Goal: Information Seeking & Learning: Learn about a topic

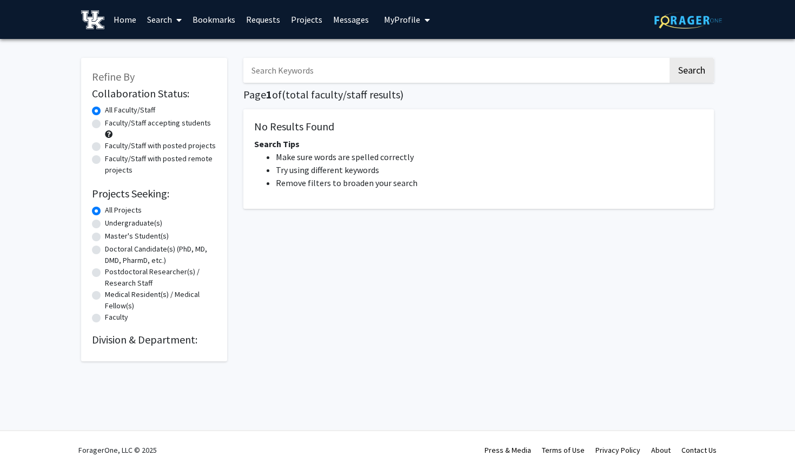
click at [403, 23] on span "My Profile" at bounding box center [402, 19] width 36 height 11
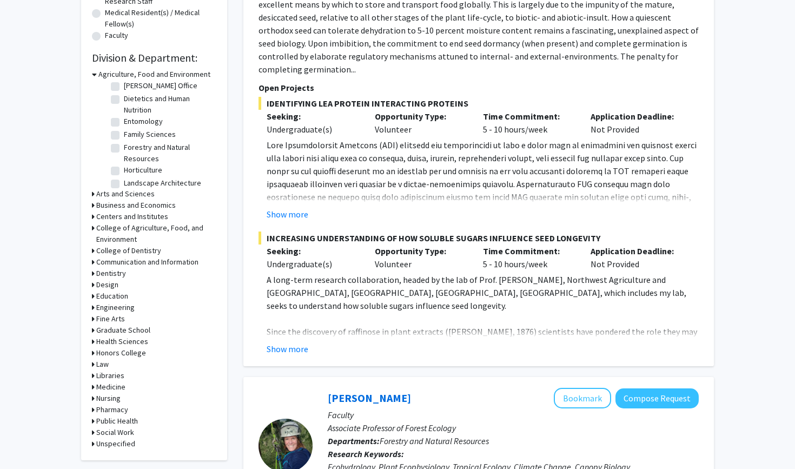
scroll to position [285, 0]
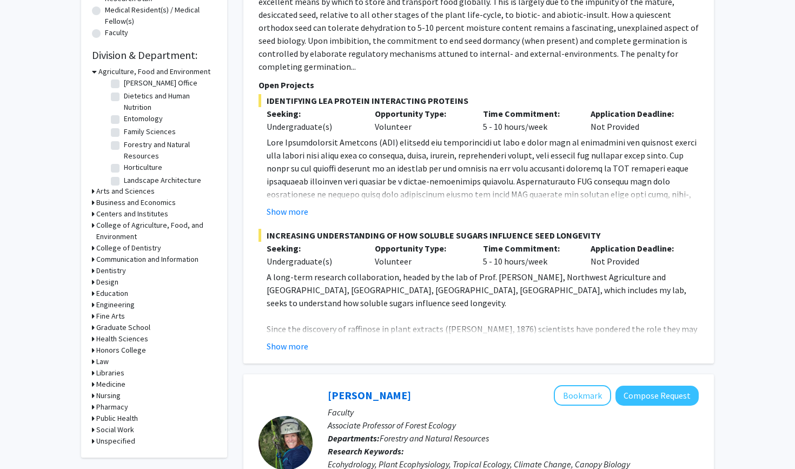
click at [113, 307] on h3 "Engineering" at bounding box center [115, 304] width 38 height 11
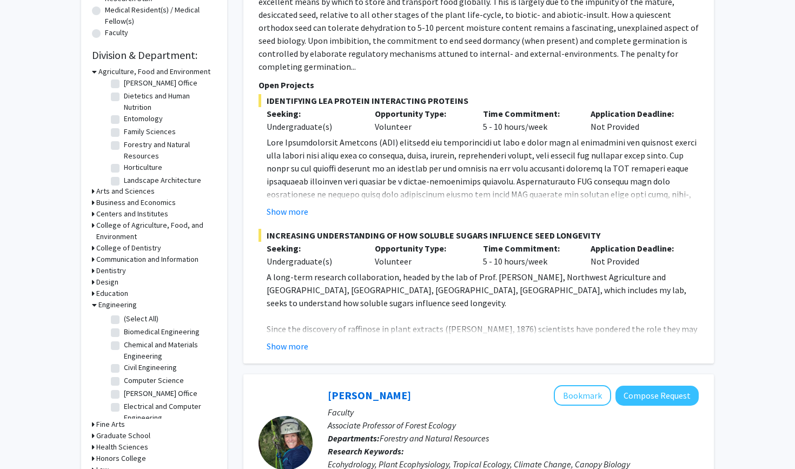
click at [124, 372] on label "Civil Engineering" at bounding box center [150, 367] width 53 height 11
click at [124, 369] on input "Civil Engineering" at bounding box center [127, 365] width 7 height 7
checkbox input "true"
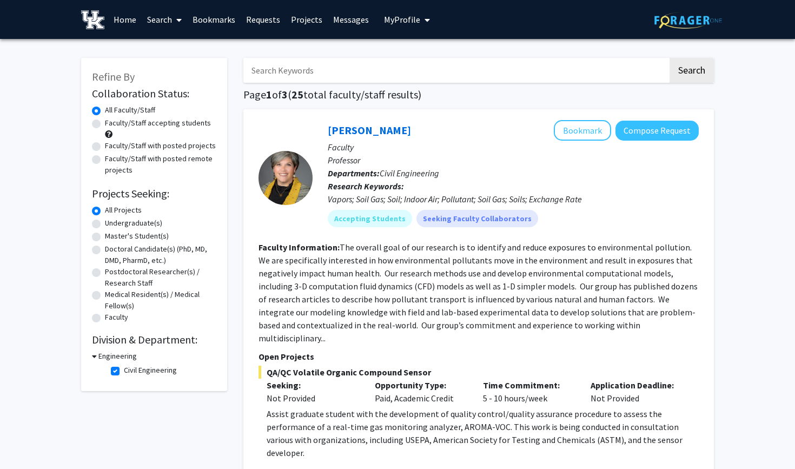
click at [105, 124] on label "Faculty/Staff accepting students" at bounding box center [158, 122] width 106 height 11
click at [105, 124] on input "Faculty/Staff accepting students" at bounding box center [108, 120] width 7 height 7
radio input "true"
click at [173, 153] on div "Faculty/Staff with posted projects" at bounding box center [154, 146] width 124 height 13
click at [167, 150] on label "Faculty/Staff with posted projects" at bounding box center [160, 145] width 111 height 11
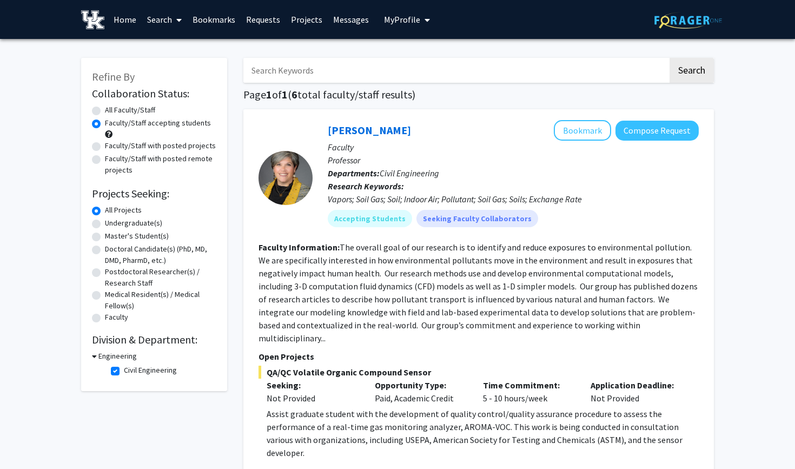
click at [112, 147] on input "Faculty/Staff with posted projects" at bounding box center [108, 143] width 7 height 7
radio input "true"
click at [105, 127] on label "Faculty/Staff accepting students" at bounding box center [158, 122] width 106 height 11
click at [105, 124] on input "Faculty/Staff accepting students" at bounding box center [108, 120] width 7 height 7
radio input "true"
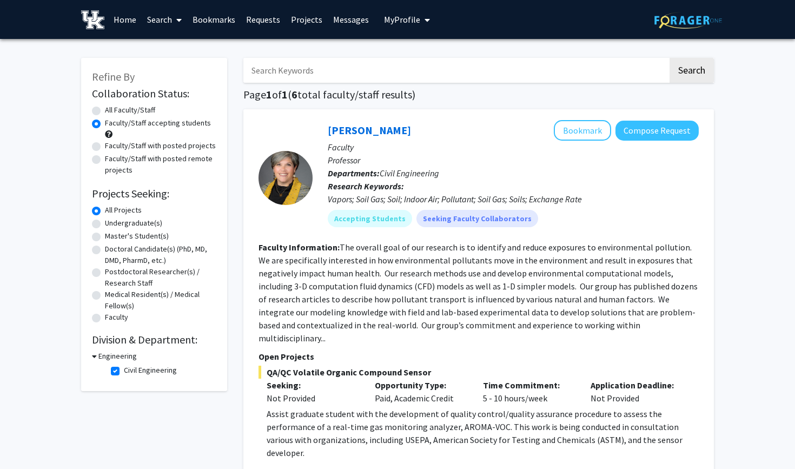
click at [105, 109] on label "All Faculty/Staff" at bounding box center [130, 109] width 50 height 11
click at [105, 109] on input "All Faculty/Staff" at bounding box center [108, 107] width 7 height 7
radio input "true"
click at [101, 354] on h3 "Engineering" at bounding box center [117, 356] width 38 height 11
click at [114, 355] on h3 "Engineering" at bounding box center [115, 356] width 38 height 11
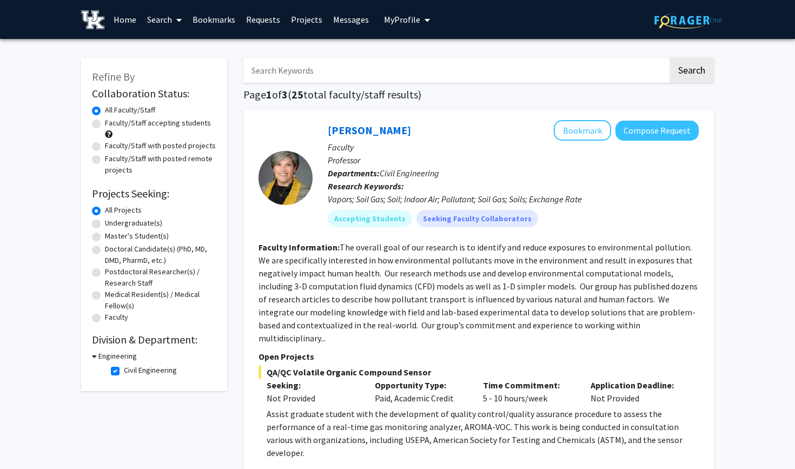
click at [127, 338] on h2 "Division & Department:" at bounding box center [154, 339] width 124 height 13
click at [120, 19] on link "Home" at bounding box center [125, 20] width 34 height 38
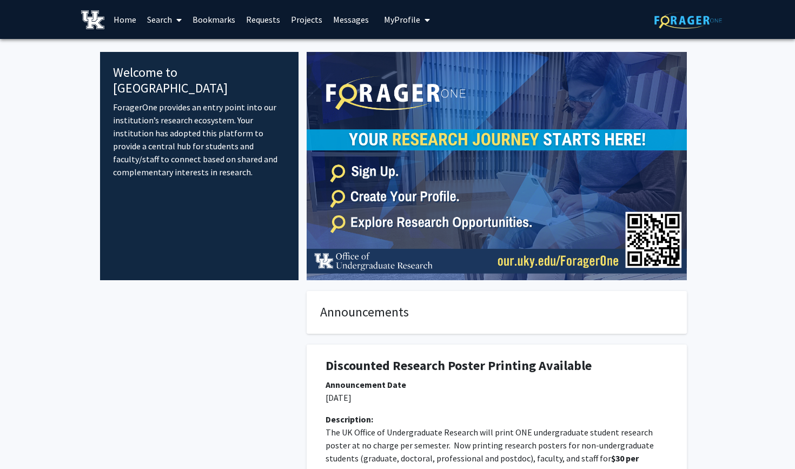
scroll to position [16, 0]
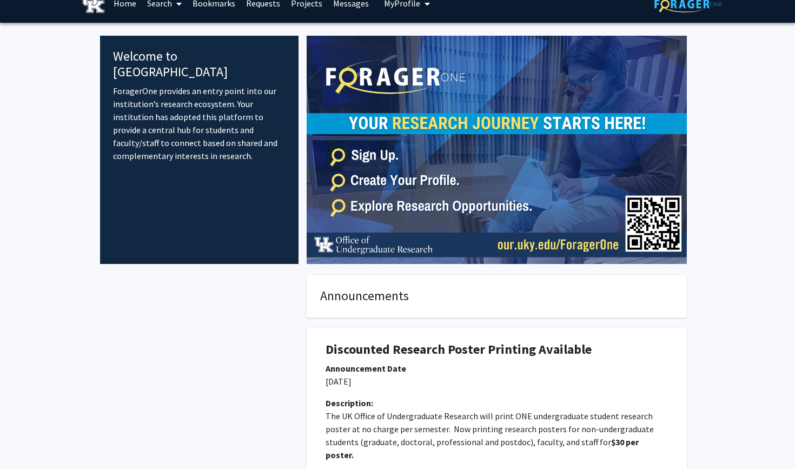
click at [414, 6] on span "My Profile" at bounding box center [402, 3] width 36 height 11
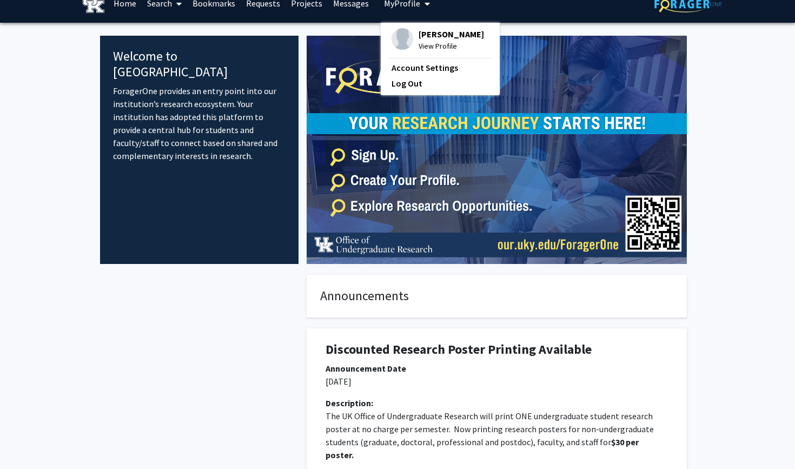
click at [419, 37] on span "[PERSON_NAME]" at bounding box center [451, 34] width 65 height 12
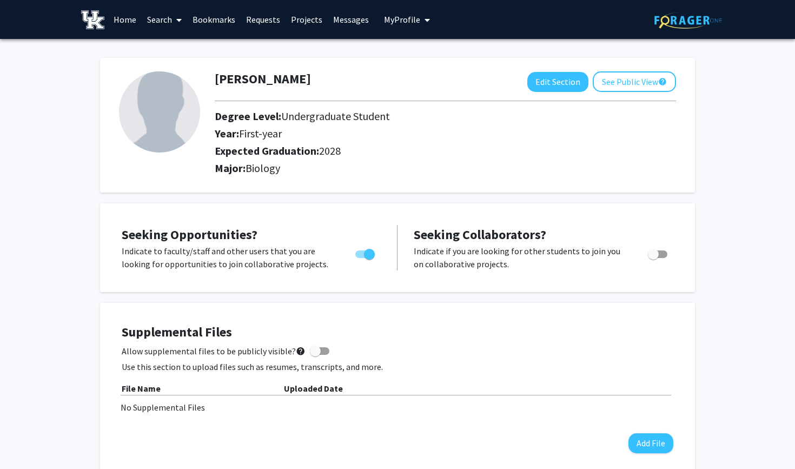
click at [310, 21] on link "Projects" at bounding box center [307, 20] width 42 height 38
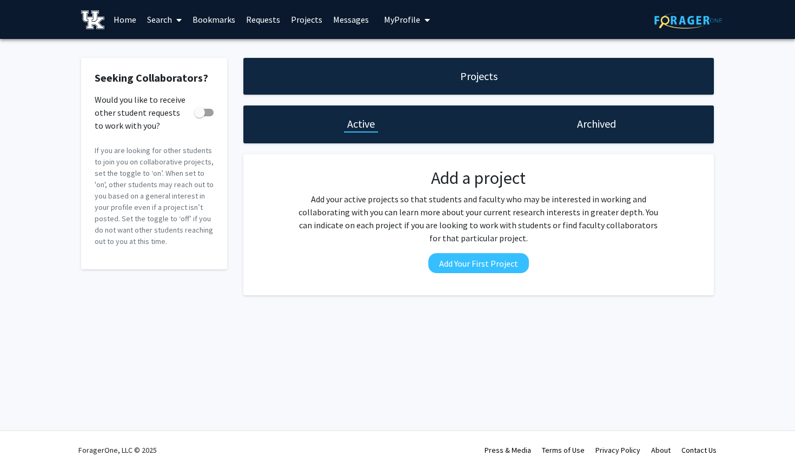
click at [152, 25] on link "Search" at bounding box center [164, 20] width 45 height 38
click at [176, 47] on span "Faculty/Staff" at bounding box center [182, 50] width 80 height 22
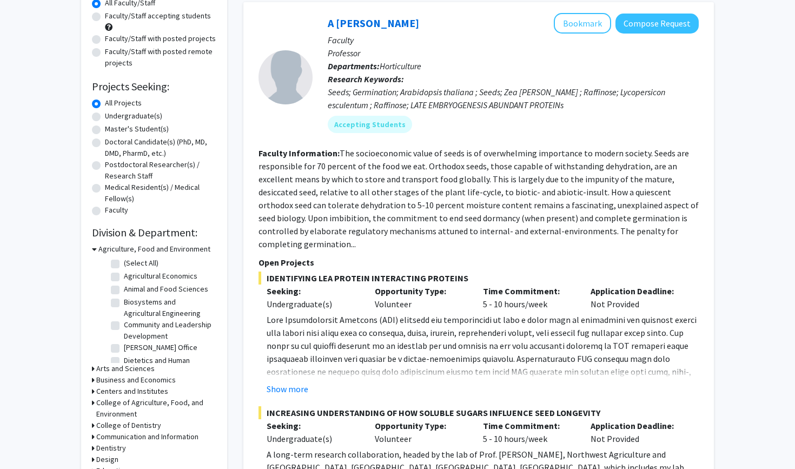
scroll to position [110, 0]
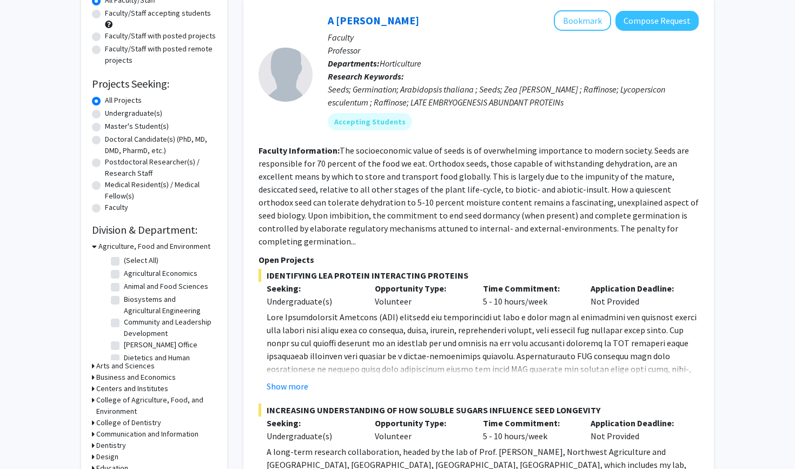
click at [108, 249] on h3 "Agriculture, Food and Environment" at bounding box center [154, 246] width 112 height 11
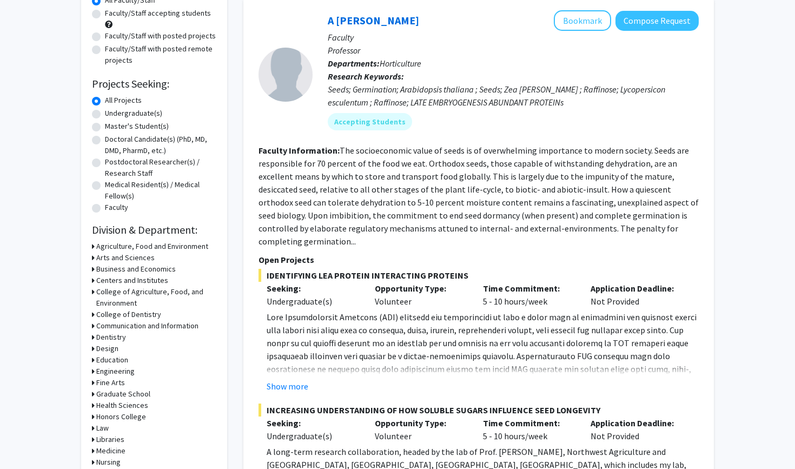
click at [124, 263] on h3 "Arts and Sciences" at bounding box center [125, 257] width 58 height 11
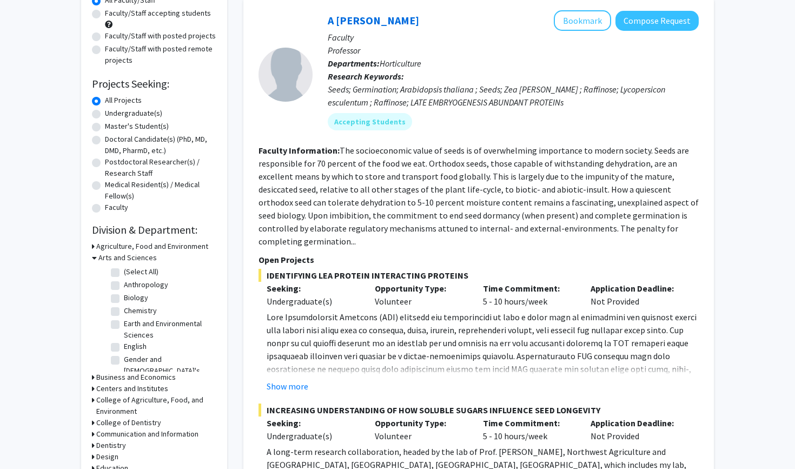
click at [124, 301] on label "Biology" at bounding box center [136, 297] width 24 height 11
click at [124, 299] on input "Biology" at bounding box center [127, 295] width 7 height 7
checkbox input "true"
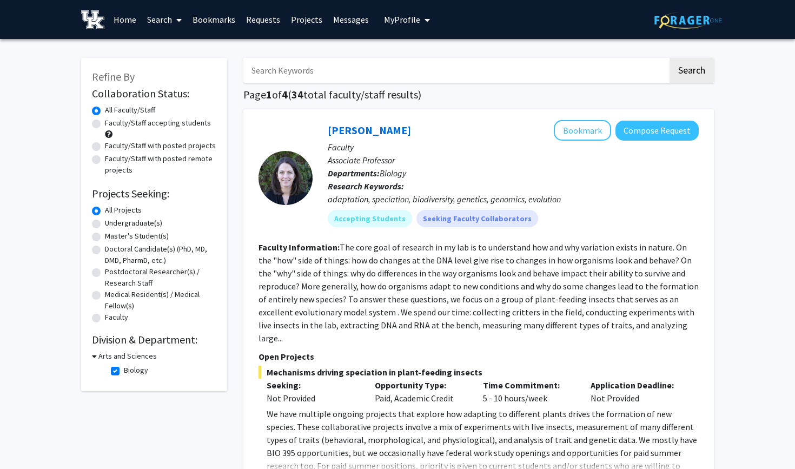
click at [365, 70] on input "Search Keywords" at bounding box center [455, 70] width 425 height 25
click at [490, 146] on p "Faculty" at bounding box center [513, 147] width 371 height 13
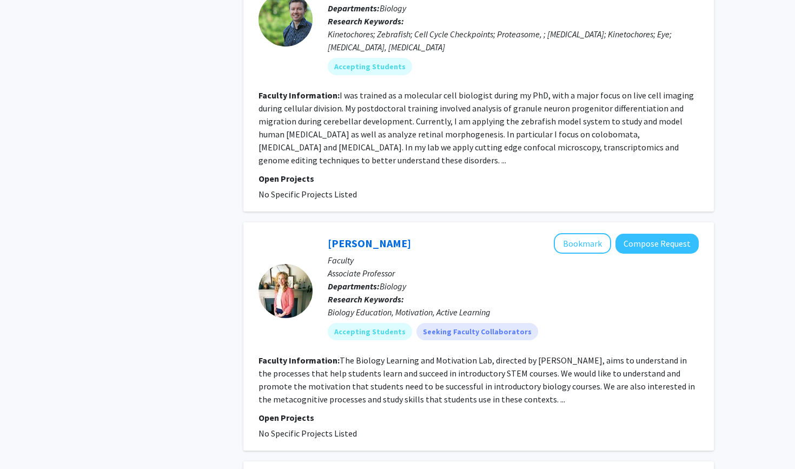
scroll to position [2548, 0]
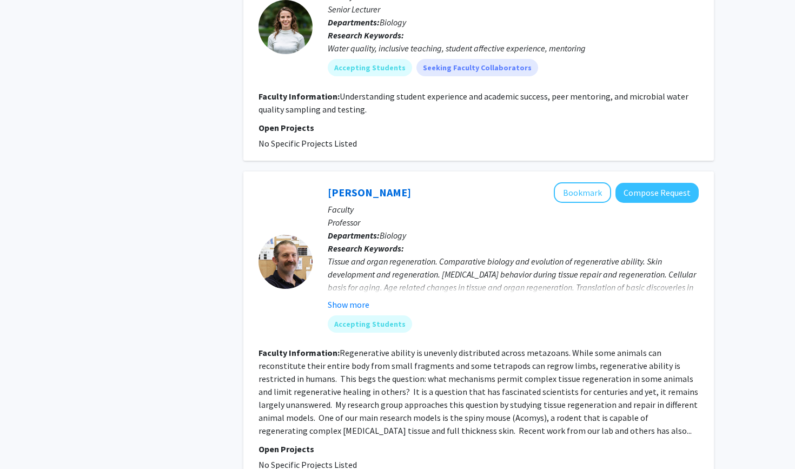
scroll to position [3088, 0]
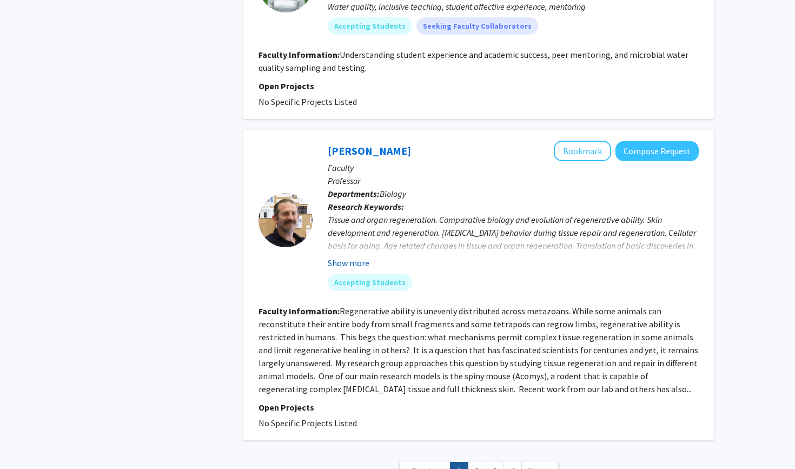
click at [349, 256] on button "Show more" at bounding box center [349, 262] width 42 height 13
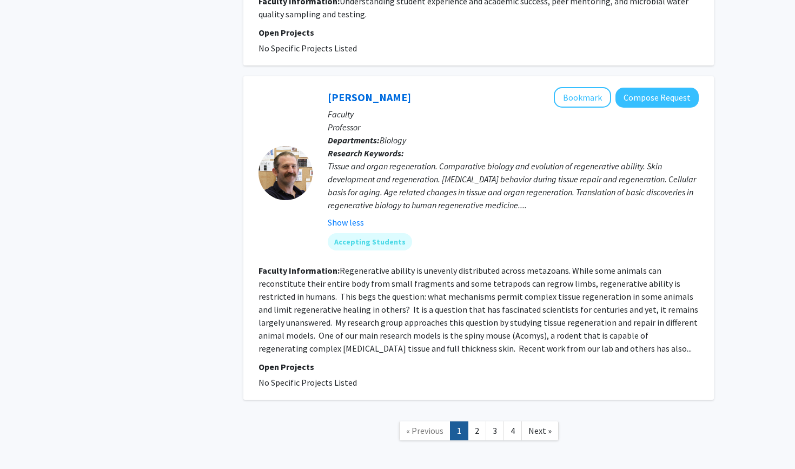
scroll to position [3141, 0]
